Goal: Task Accomplishment & Management: Manage account settings

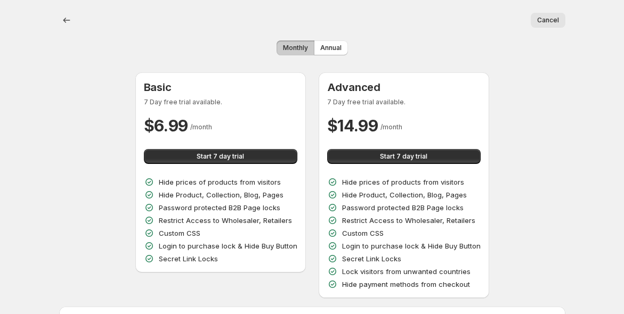
click at [544, 20] on span "Cancel" at bounding box center [548, 20] width 22 height 9
click at [542, 14] on button "Cancel" at bounding box center [548, 20] width 35 height 15
click at [67, 26] on button "back" at bounding box center [66, 20] width 15 height 15
